Goal: Task Accomplishment & Management: Use online tool/utility

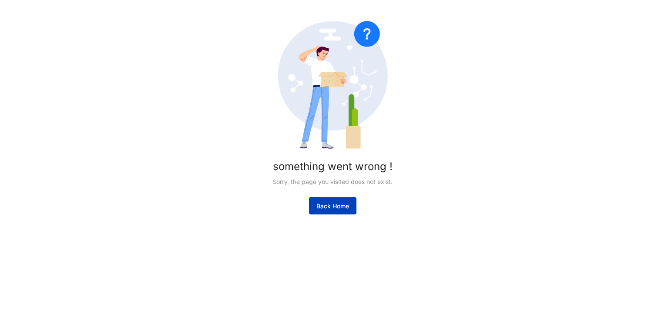
click at [331, 207] on span "Back Home" at bounding box center [332, 206] width 33 height 9
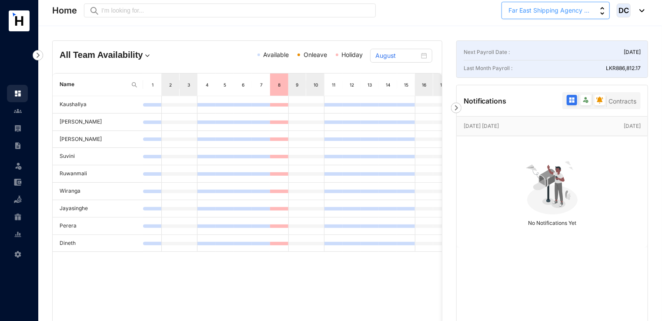
click at [583, 17] on button "Far East Shipping Agency ..." at bounding box center [556, 10] width 108 height 17
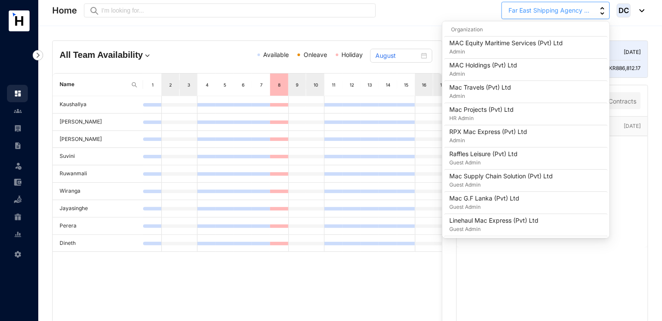
click at [549, 15] on span "Far East Shipping Agency ..." at bounding box center [549, 11] width 81 height 10
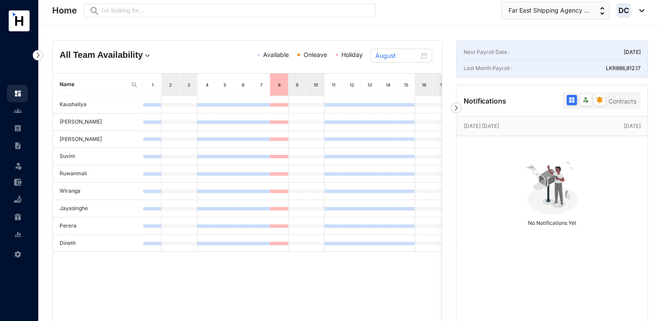
click at [447, 19] on div "Home Preview Far East Shipping Agency ... DC" at bounding box center [348, 10] width 593 height 17
click at [457, 107] on img at bounding box center [456, 108] width 10 height 10
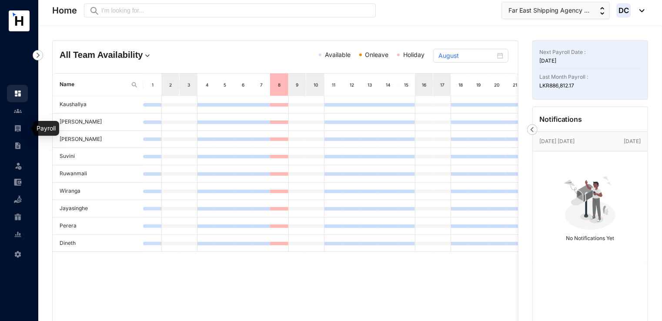
click at [14, 131] on link at bounding box center [25, 128] width 22 height 9
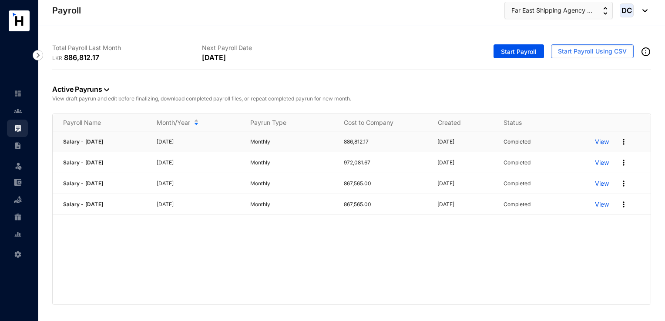
click at [622, 142] on img at bounding box center [623, 142] width 9 height 9
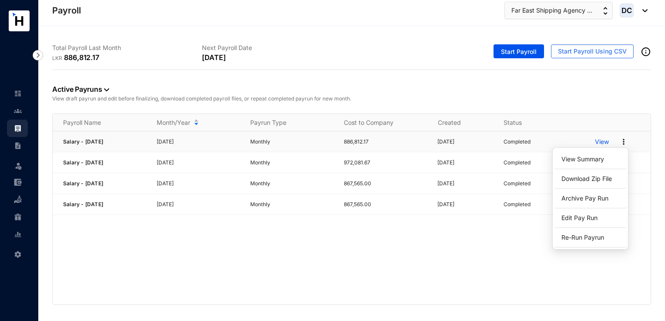
click at [601, 142] on p "View" at bounding box center [602, 142] width 14 height 9
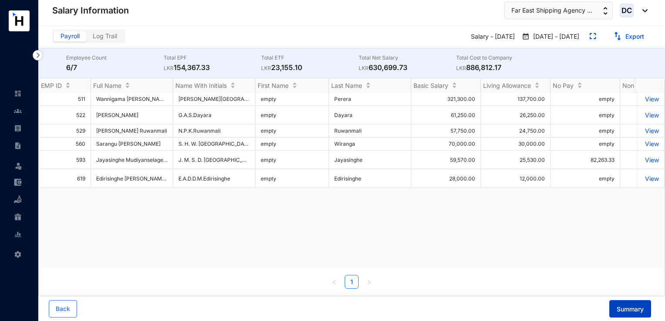
click at [624, 307] on span "Summary" at bounding box center [630, 309] width 27 height 9
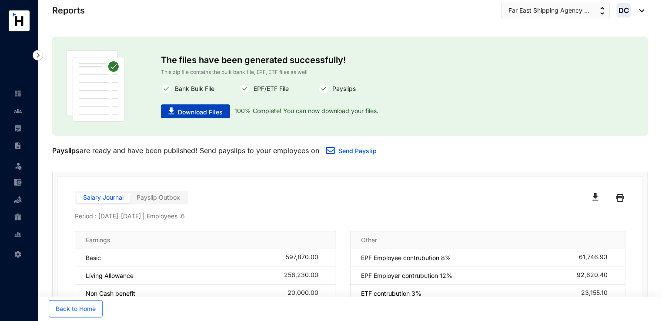
click at [213, 114] on span "Download Files" at bounding box center [200, 112] width 45 height 9
